Goal: Information Seeking & Learning: Learn about a topic

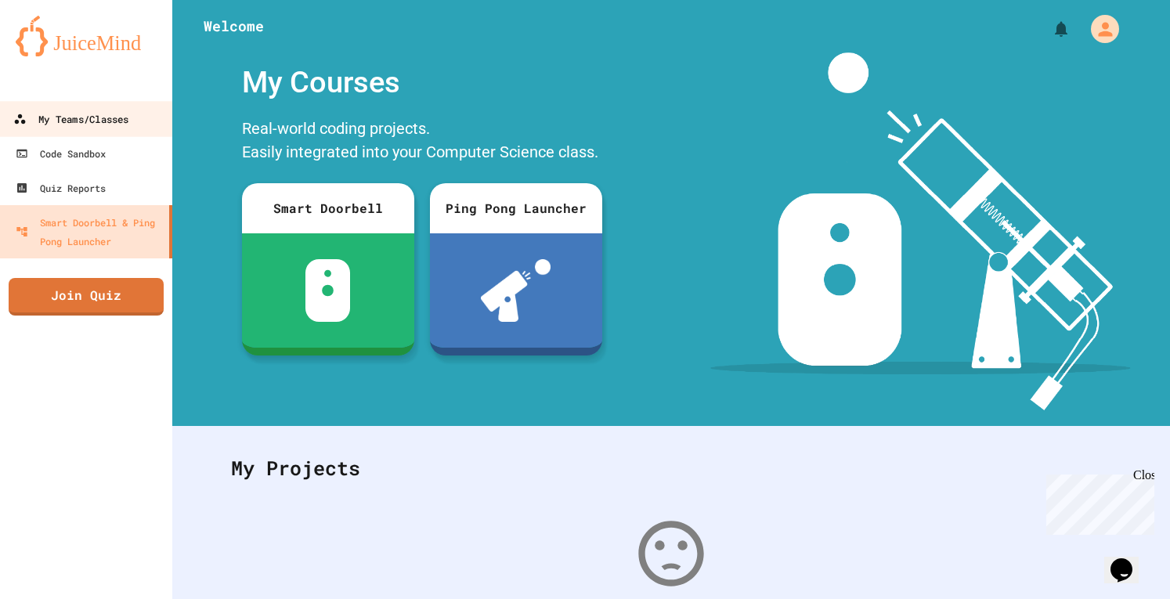
click at [38, 114] on div "My Teams/Classes" at bounding box center [70, 120] width 115 height 20
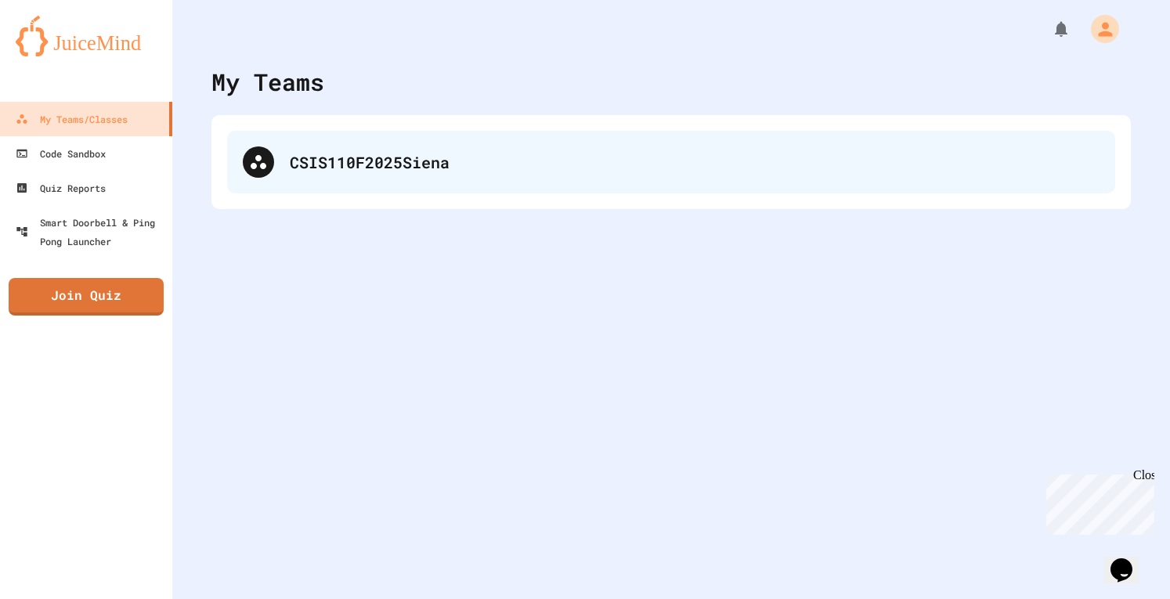
click at [396, 191] on div "CSIS110F2025Siena" at bounding box center [671, 162] width 888 height 63
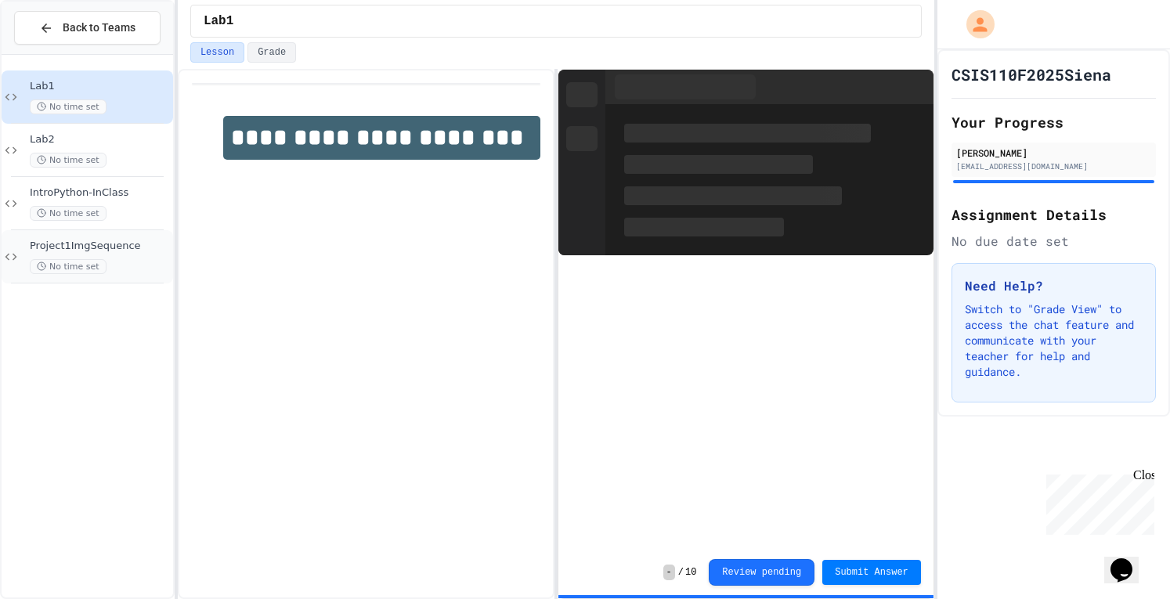
click at [88, 255] on div "Project1ImgSequence No time set" at bounding box center [100, 257] width 140 height 34
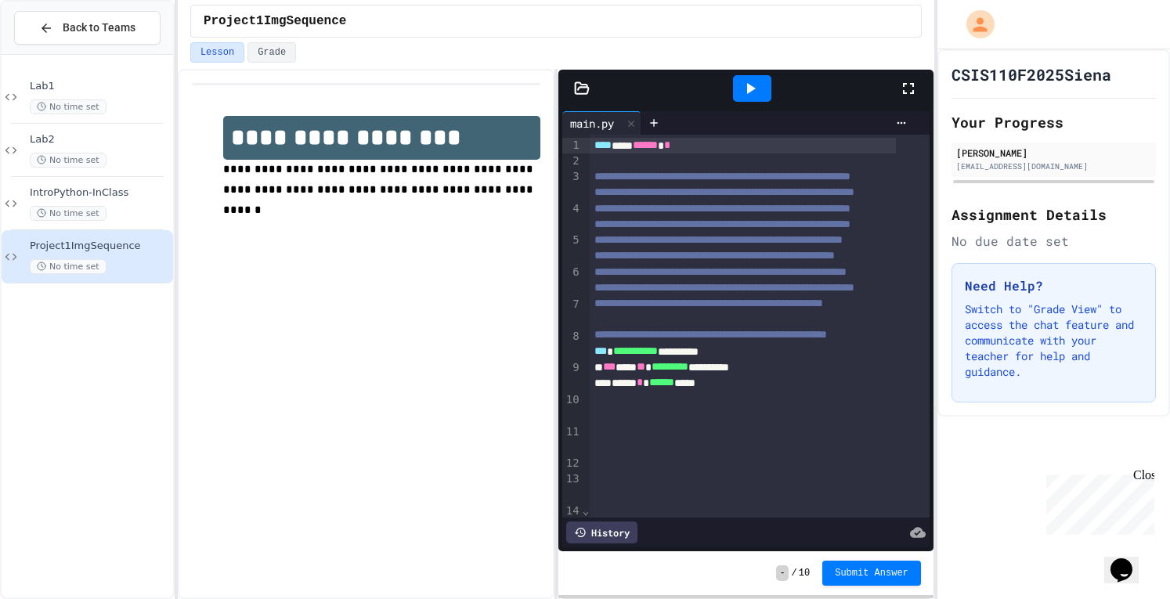
click at [923, 85] on div at bounding box center [916, 88] width 34 height 42
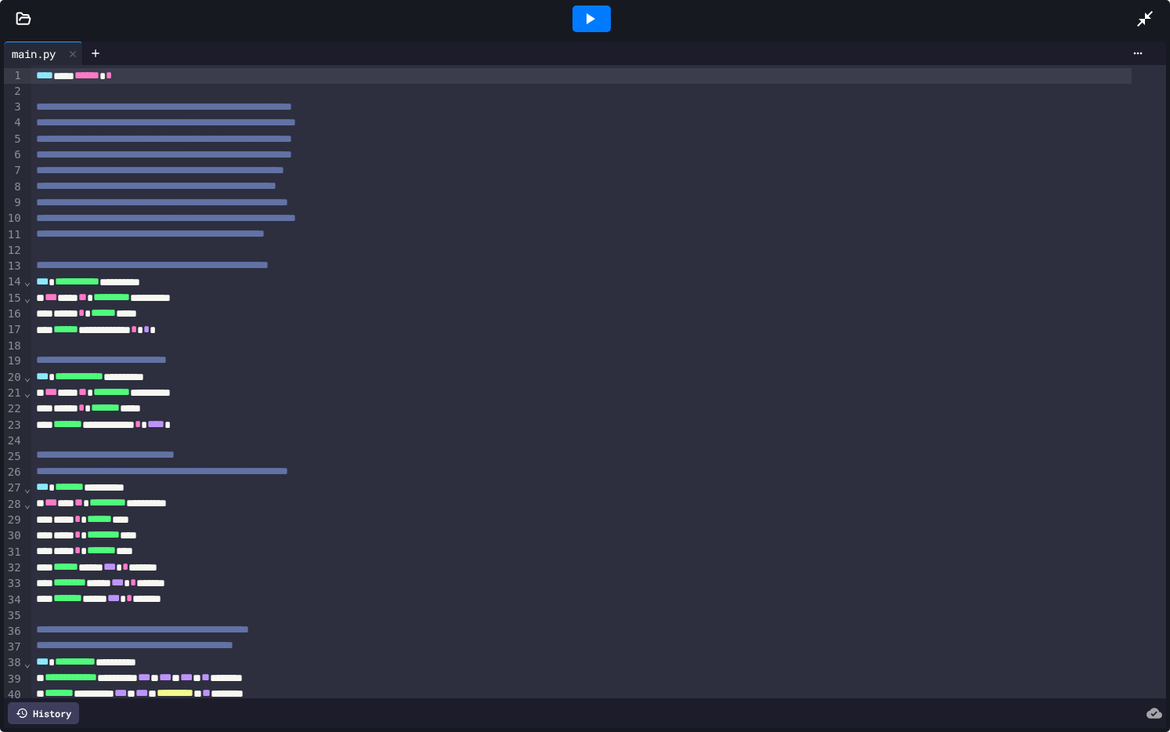
click at [20, 16] on icon at bounding box center [24, 19] width 16 height 16
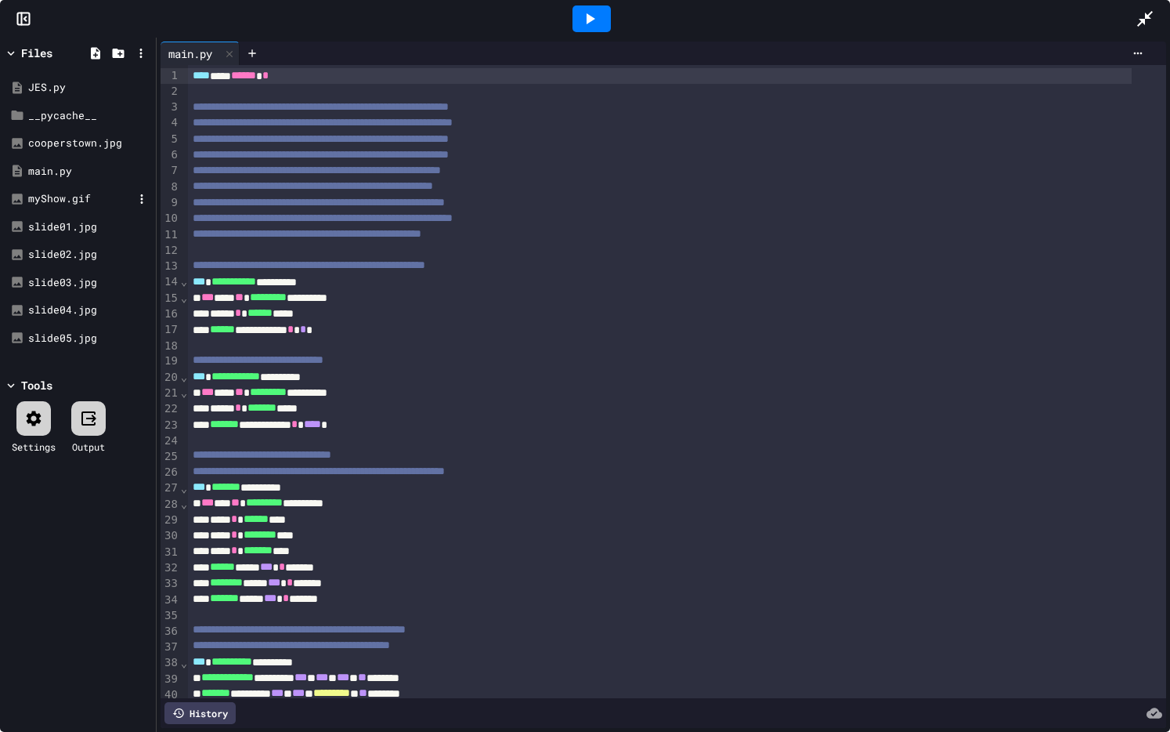
click at [74, 202] on div "myShow.gif" at bounding box center [80, 199] width 105 height 16
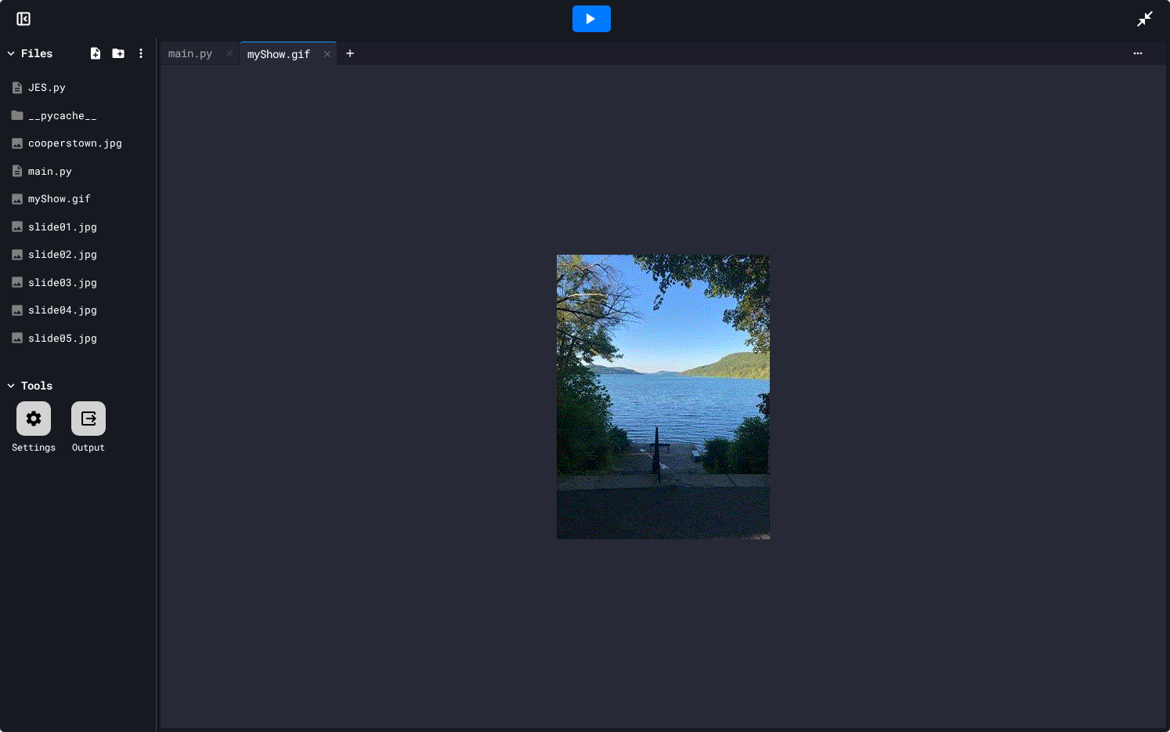
click at [579, 25] on div at bounding box center [592, 18] width 38 height 27
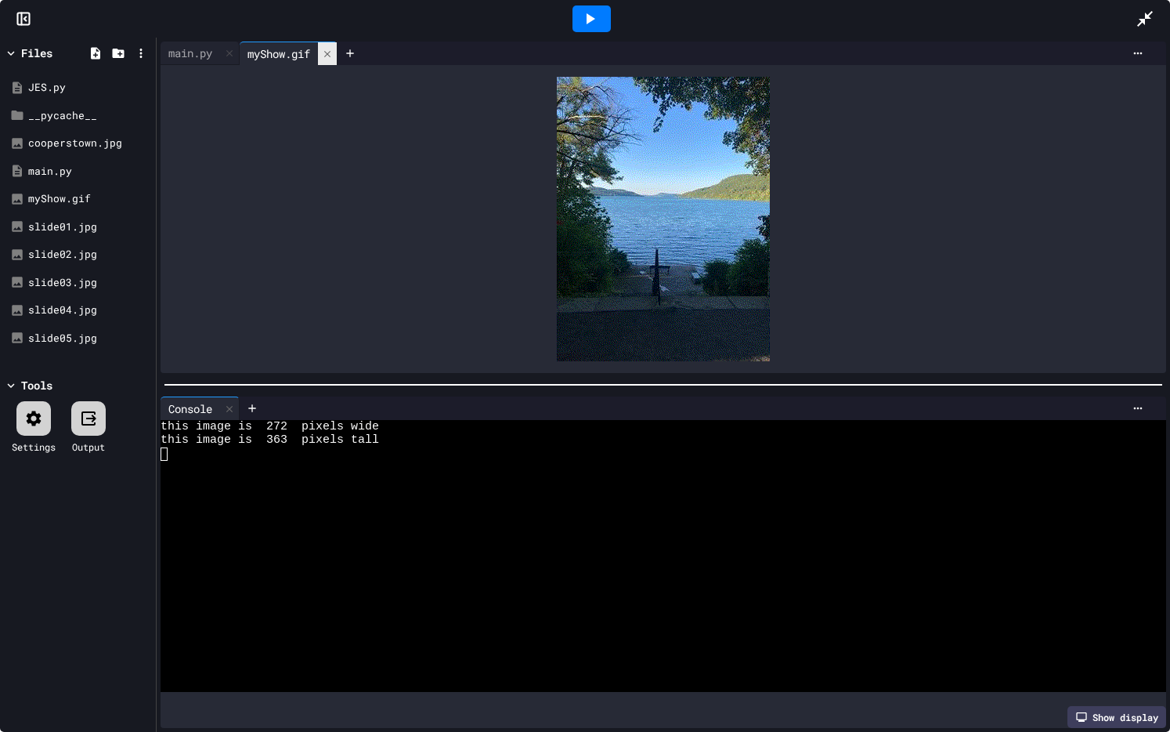
click at [326, 50] on div at bounding box center [327, 53] width 19 height 23
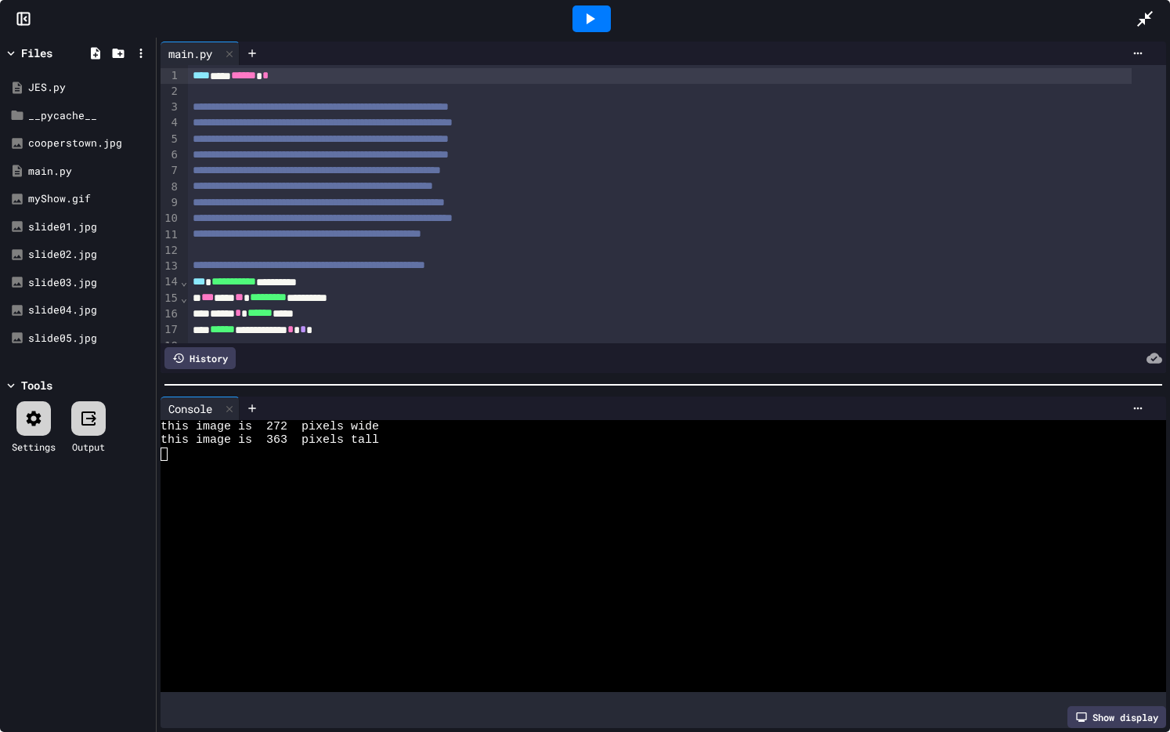
click at [1139, 20] on icon at bounding box center [1145, 18] width 19 height 19
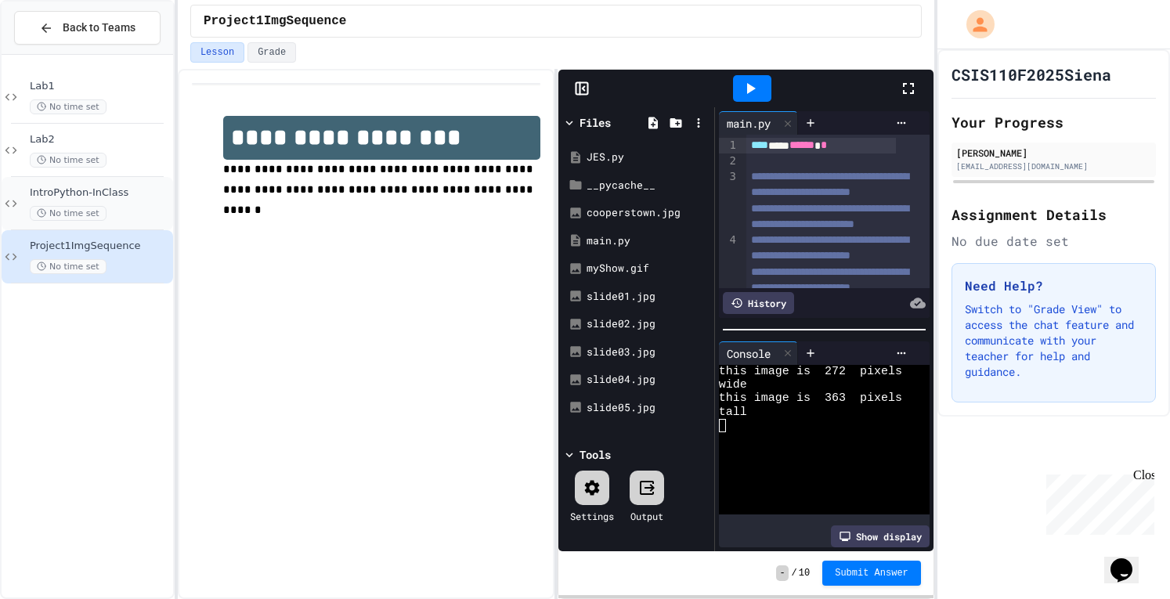
click at [70, 195] on span "IntroPython-InClass" at bounding box center [100, 192] width 140 height 13
